Goal: Task Accomplishment & Management: Use online tool/utility

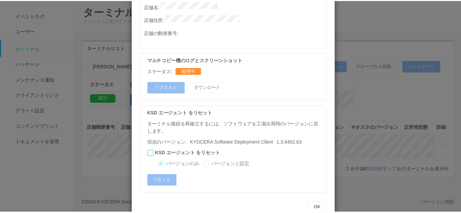
scroll to position [402, 0]
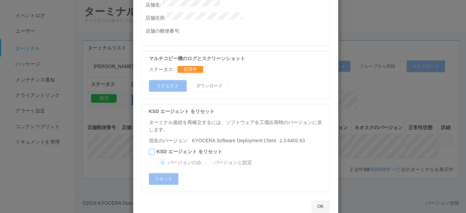
click at [318, 201] on button "OK" at bounding box center [321, 207] width 18 height 12
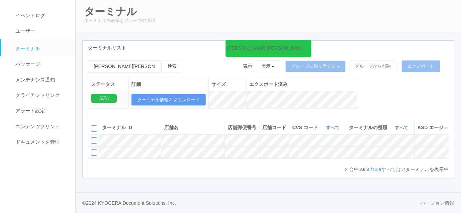
scroll to position [0, 146]
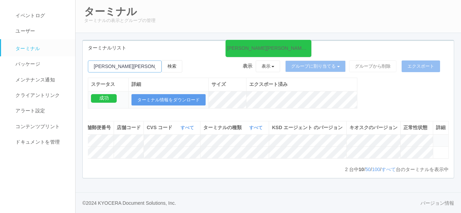
drag, startPoint x: 117, startPoint y: 48, endPoint x: 88, endPoint y: 47, distance: 29.2
click at [88, 60] on input "emailSearch" at bounding box center [125, 66] width 74 height 12
paste input "佐世保川棚"
type input "佐世保川棚"
click at [179, 60] on button "検索" at bounding box center [172, 66] width 21 height 12
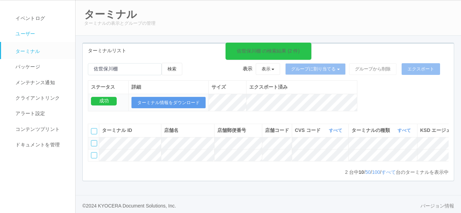
scroll to position [0, 0]
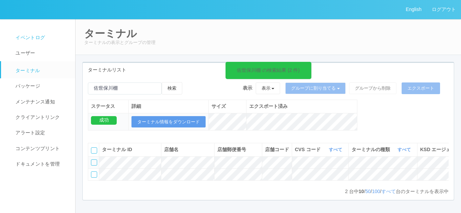
click at [21, 38] on span "イベントログ" at bounding box center [29, 37] width 31 height 5
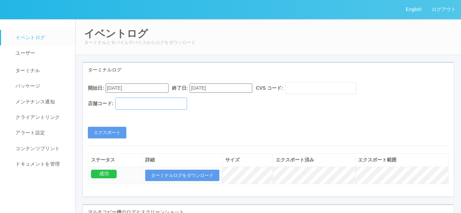
click at [131, 106] on input "text" at bounding box center [151, 104] width 72 height 12
paste input "252508"
type input "252508"
click at [169, 88] on input "[DATE]" at bounding box center [137, 87] width 63 height 9
click at [117, 99] on button "button" at bounding box center [113, 98] width 5 height 2
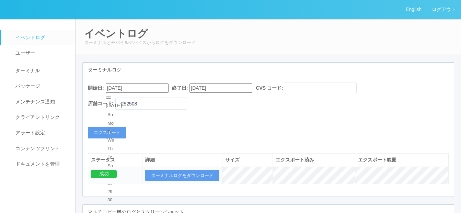
type input "[DATE]"
click at [110, 134] on button "エクスポート" at bounding box center [107, 133] width 38 height 12
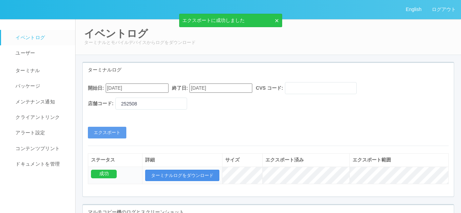
click at [176, 172] on button "ターミナルログをダウンロード" at bounding box center [182, 176] width 74 height 12
